Goal: Information Seeking & Learning: Learn about a topic

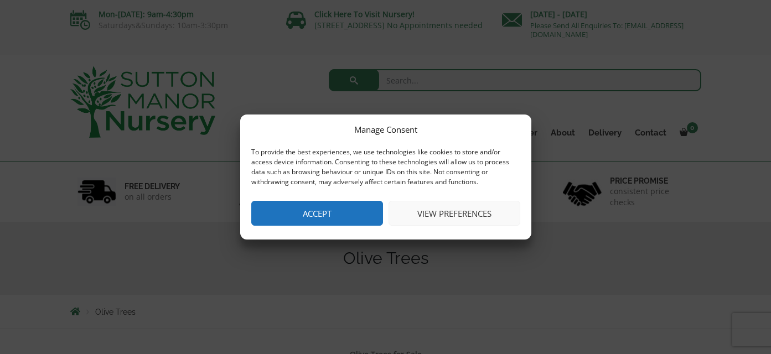
click at [324, 216] on button "Accept" at bounding box center [317, 213] width 132 height 25
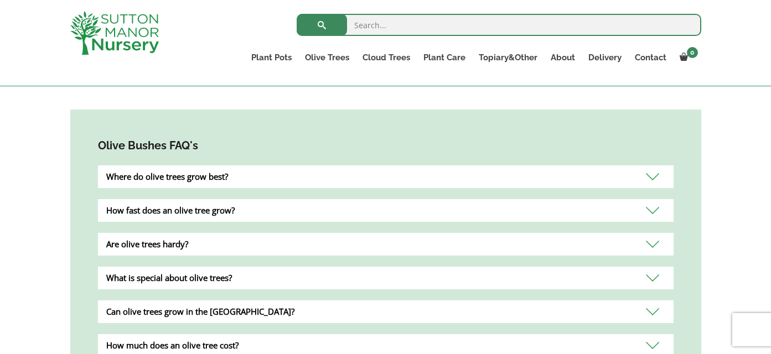
scroll to position [702, 0]
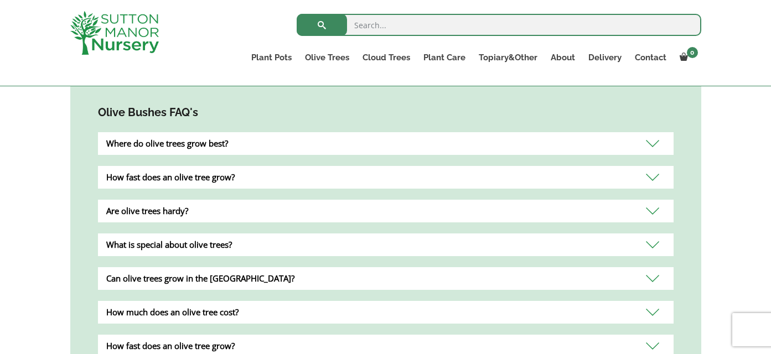
click at [190, 132] on div "Where do olive trees grow best?" at bounding box center [385, 143] width 575 height 23
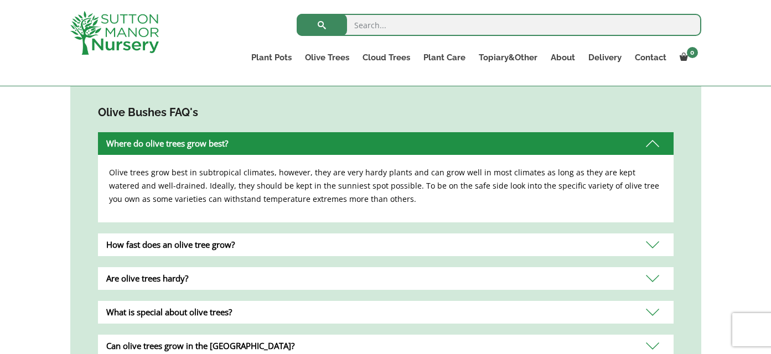
click at [190, 132] on div "Where do olive trees grow best?" at bounding box center [385, 143] width 575 height 23
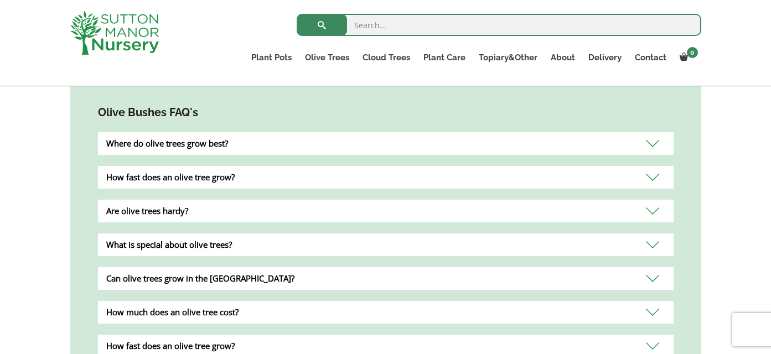
click at [179, 166] on div "How fast does an olive tree grow?" at bounding box center [385, 177] width 575 height 23
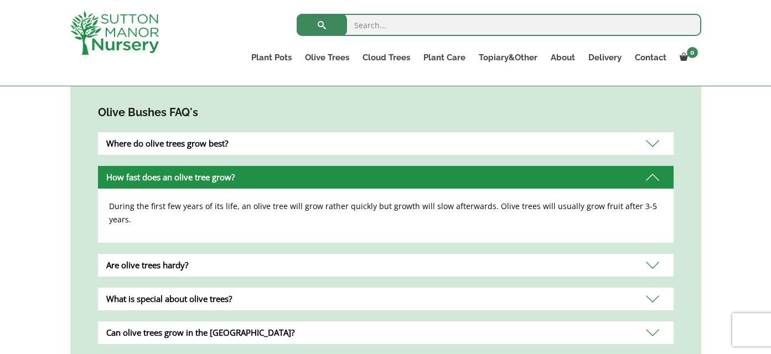
click at [179, 166] on div "How fast does an olive tree grow?" at bounding box center [385, 177] width 575 height 23
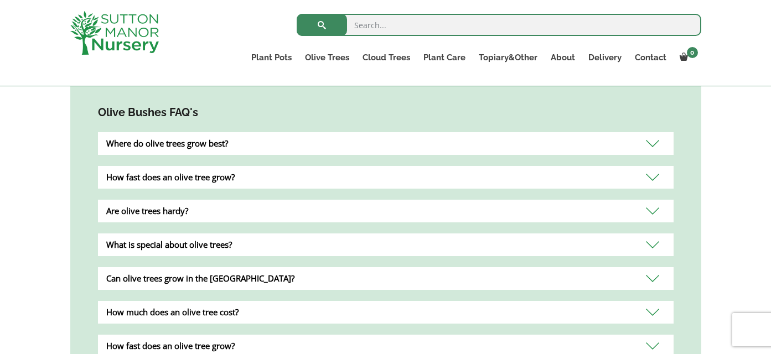
click at [160, 200] on div "Are olive trees hardy?" at bounding box center [385, 211] width 575 height 23
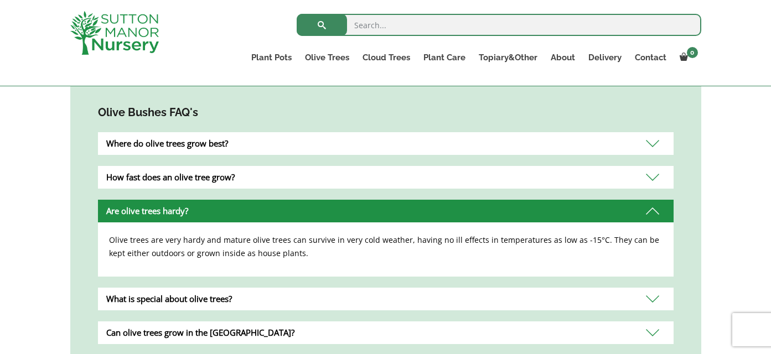
click at [160, 200] on div "Are olive trees hardy?" at bounding box center [385, 211] width 575 height 23
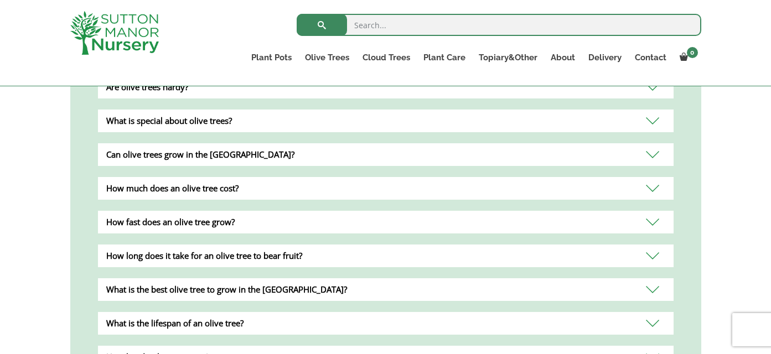
scroll to position [827, 0]
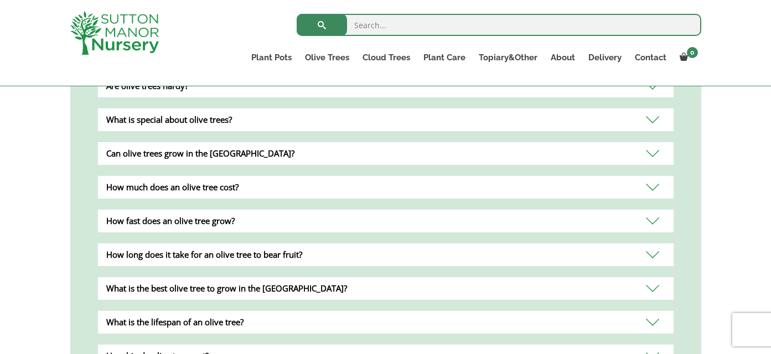
click at [192, 142] on div "Can olive trees grow in the UK?" at bounding box center [385, 153] width 575 height 23
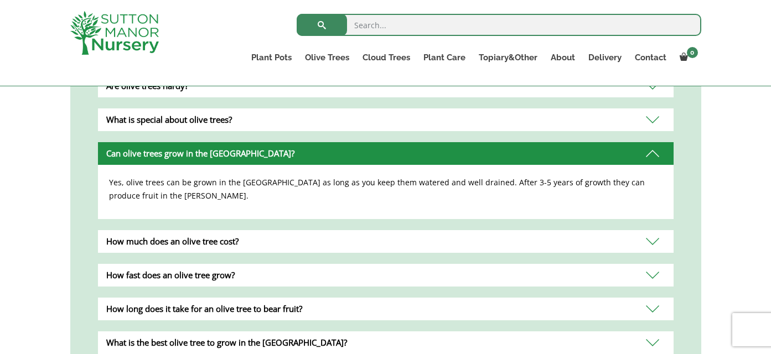
click at [192, 142] on div "Can olive trees grow in the UK?" at bounding box center [385, 153] width 575 height 23
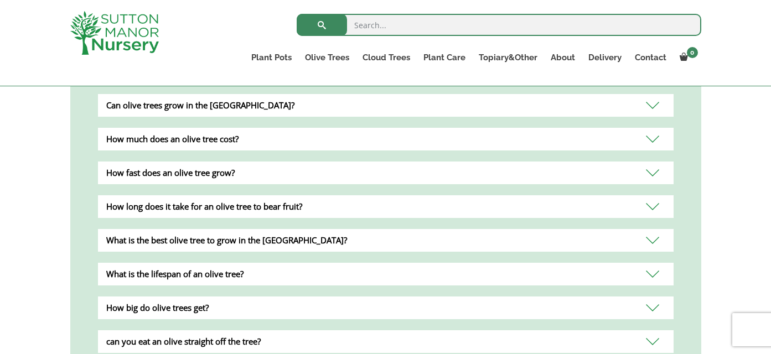
scroll to position [885, 0]
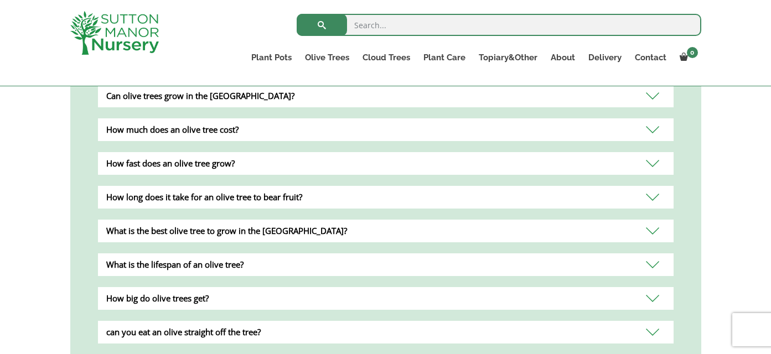
click at [165, 187] on div "How long does it take for an olive tree to bear fruit?" at bounding box center [385, 197] width 575 height 23
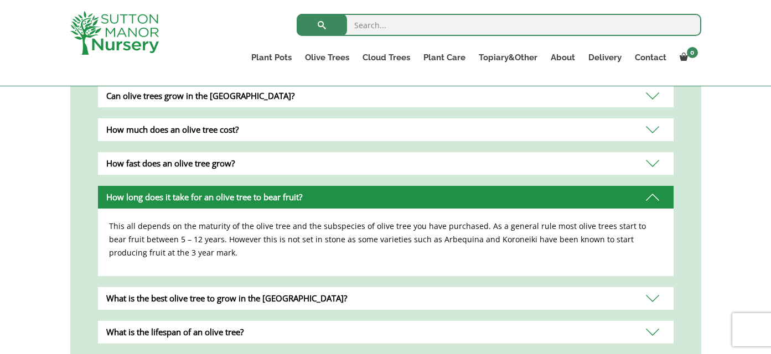
click at [165, 187] on div "How long does it take for an olive tree to bear fruit?" at bounding box center [385, 197] width 575 height 23
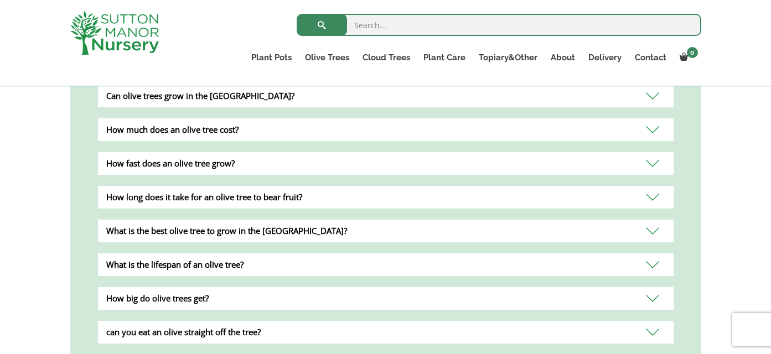
click at [131, 287] on div "How big do olive trees get?" at bounding box center [385, 298] width 575 height 23
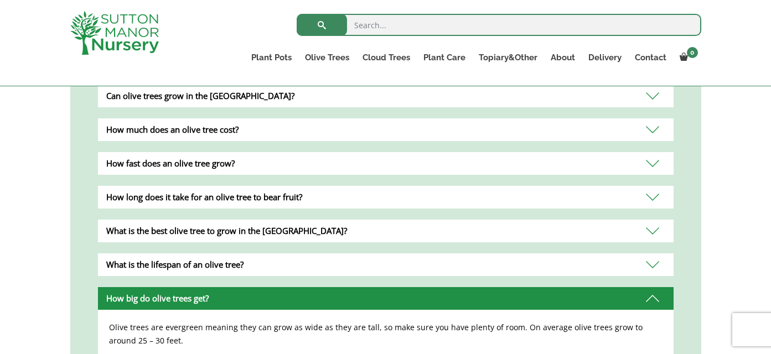
click at [131, 287] on div "How big do olive trees get?" at bounding box center [385, 298] width 575 height 23
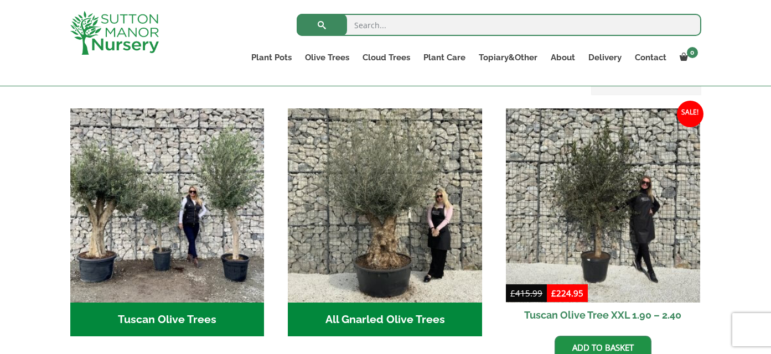
scroll to position [390, 0]
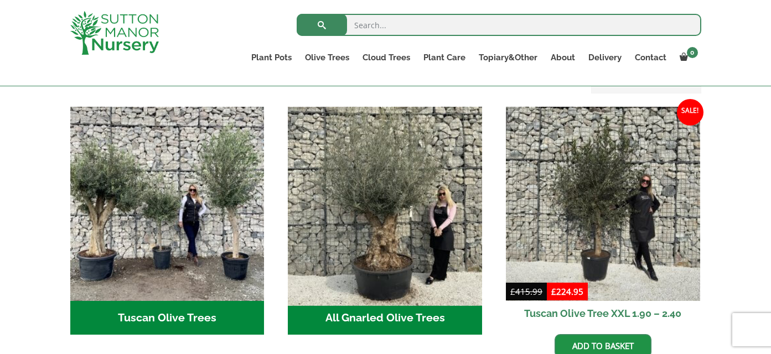
click at [341, 221] on img "Visit product category All Gnarled Olive Trees" at bounding box center [385, 204] width 204 height 204
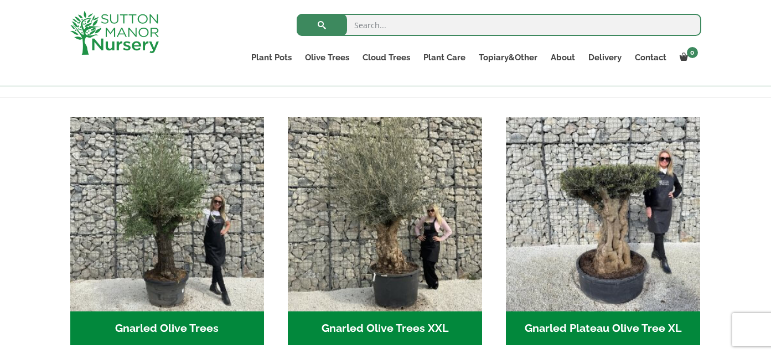
scroll to position [340, 0]
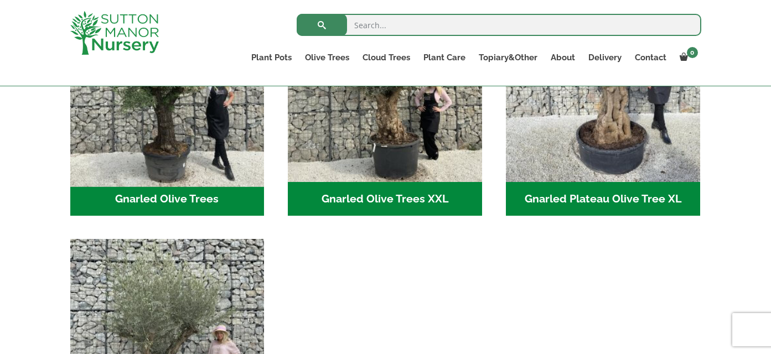
click at [167, 166] on img "Visit product category Gnarled Olive Trees" at bounding box center [167, 85] width 204 height 204
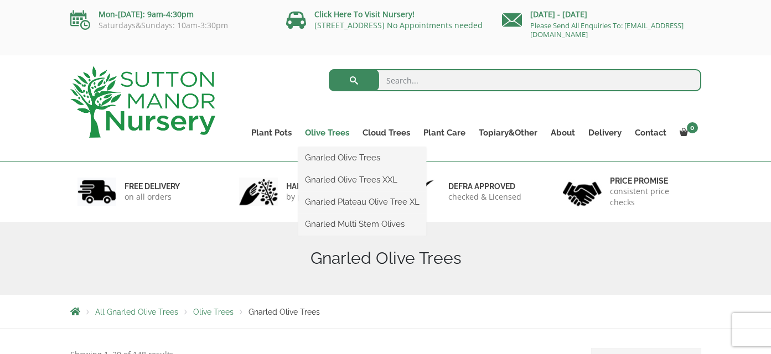
click at [331, 130] on link "Olive Trees" at bounding box center [327, 132] width 58 height 15
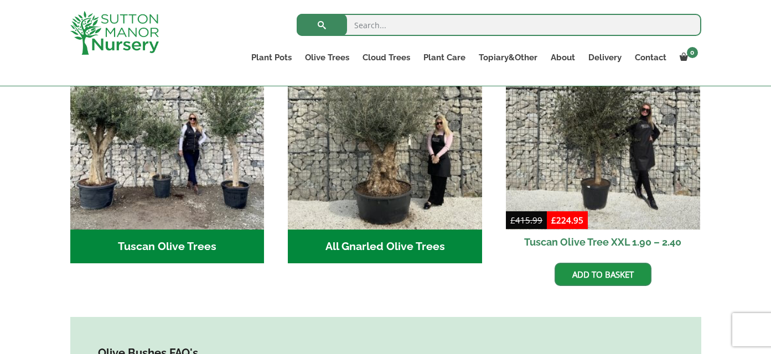
scroll to position [462, 0]
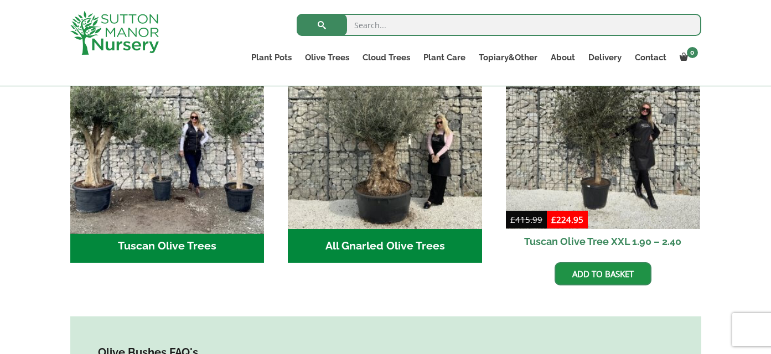
click at [164, 173] on img "Visit product category Tuscan Olive Trees" at bounding box center [167, 132] width 204 height 204
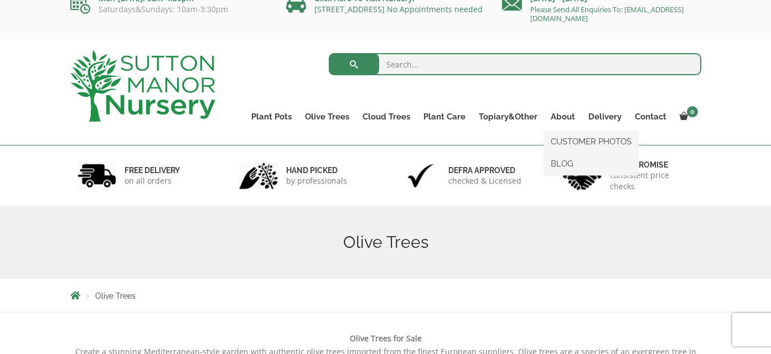
scroll to position [0, 0]
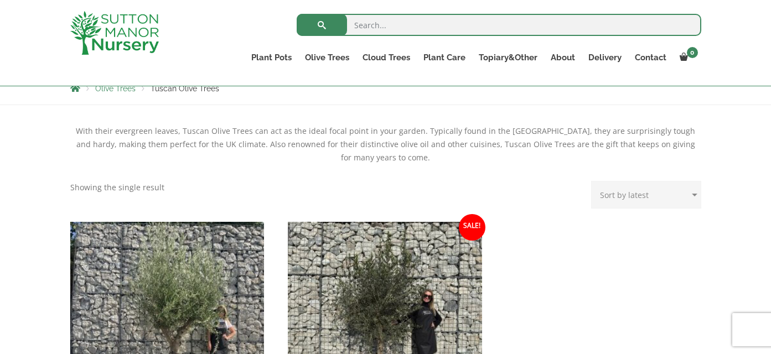
scroll to position [202, 0]
